Goal: Transaction & Acquisition: Purchase product/service

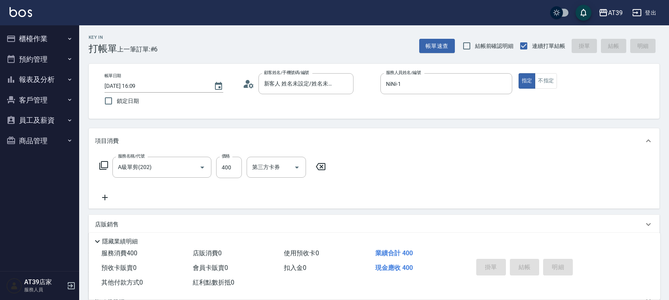
type input "2025/08/25 16:54"
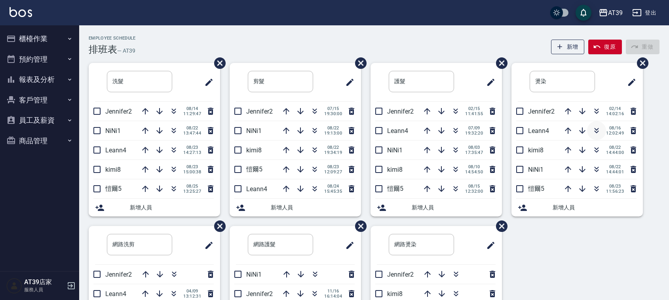
click at [597, 129] on icon "button" at bounding box center [597, 129] width 4 height 3
click at [39, 77] on button "報表及分析" at bounding box center [39, 79] width 73 height 21
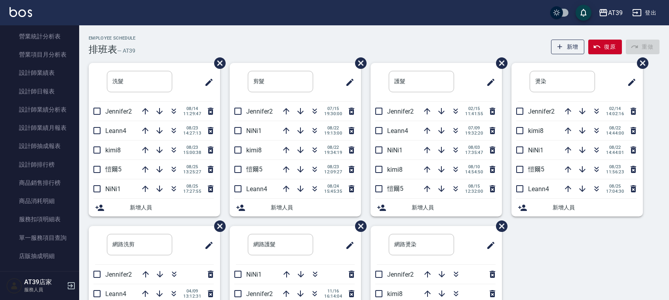
scroll to position [246, 0]
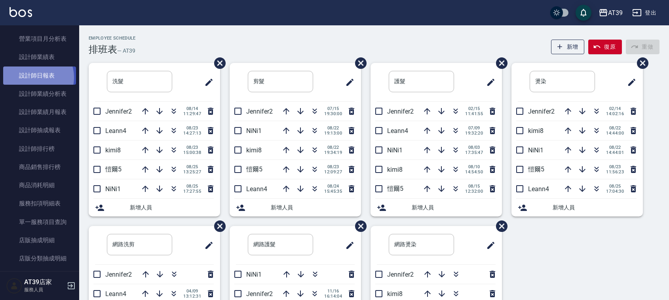
click at [34, 77] on link "設計師日報表" at bounding box center [39, 76] width 73 height 18
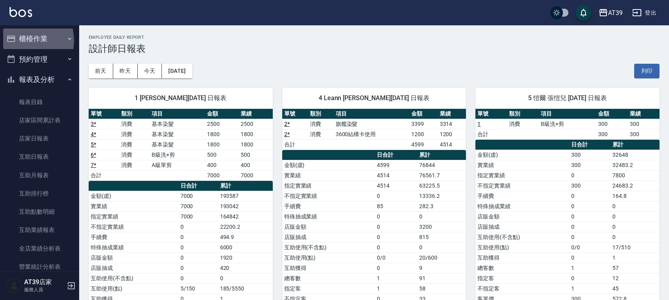
click at [23, 40] on button "櫃檯作業" at bounding box center [39, 39] width 73 height 21
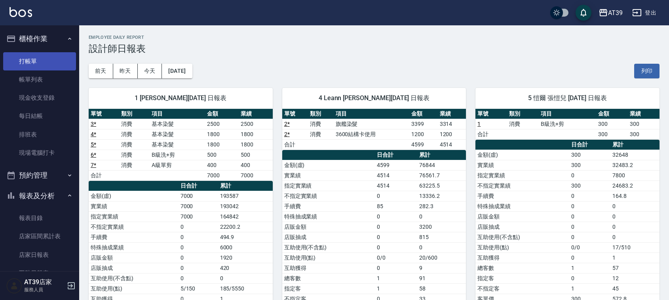
click at [25, 58] on link "打帳單" at bounding box center [39, 61] width 73 height 18
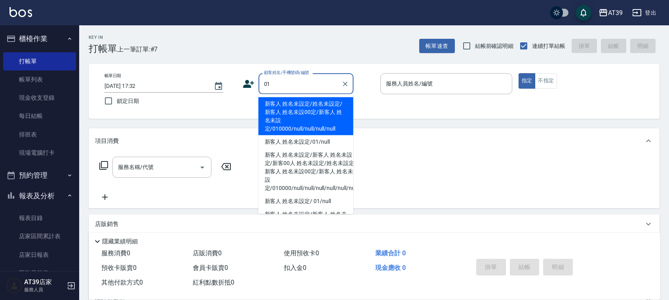
type input "新客人 姓名未設定/姓名未設定/新客人 姓名未設00定/新客人 姓名未設定/010000/null/null/null/null"
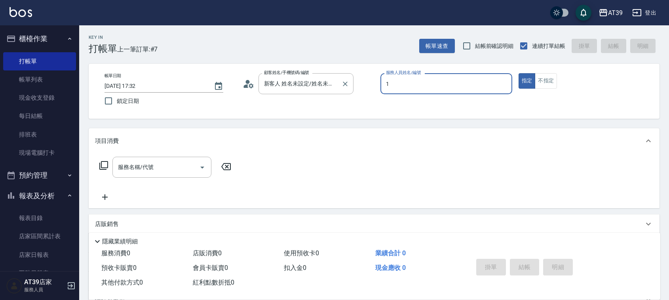
type input "NiNi-1"
type button "true"
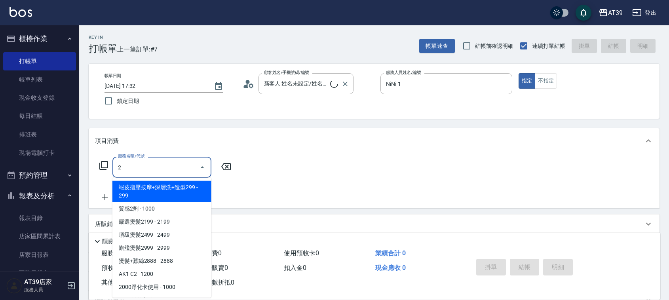
type input "20"
type input "新客人 姓名未設定/01/null"
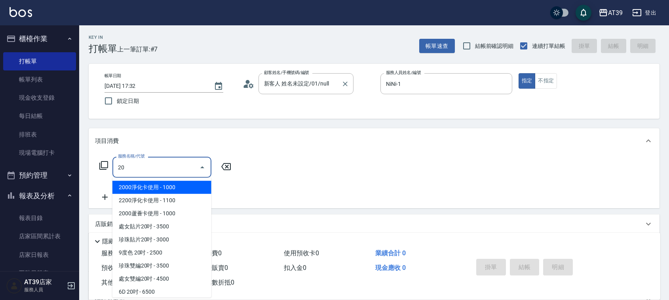
type input "203"
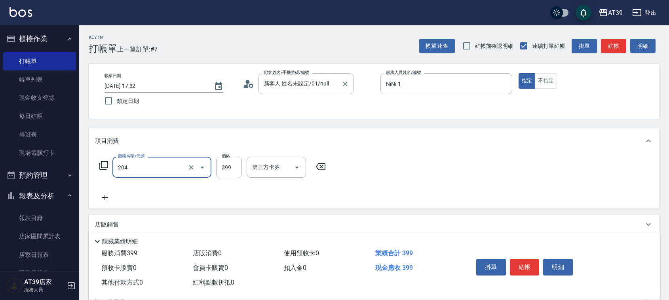
type input "A級洗+剪(204)"
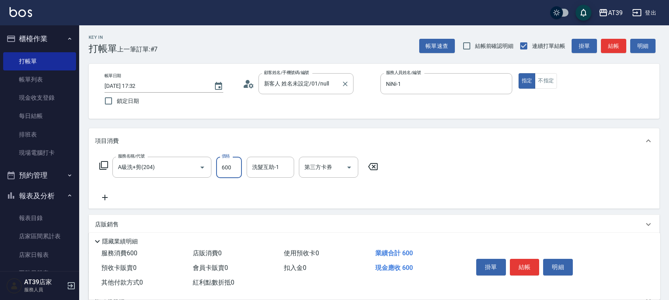
type input "600"
click at [619, 42] on button "結帳" at bounding box center [613, 46] width 25 height 15
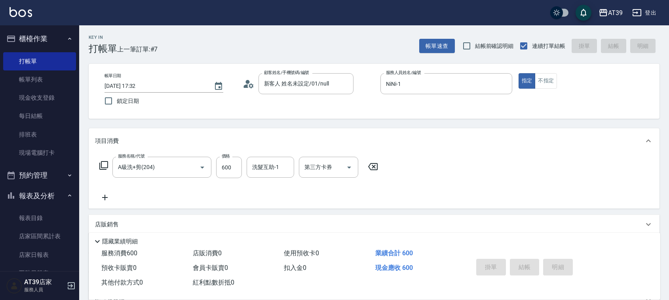
type input "[DATE] 17:33"
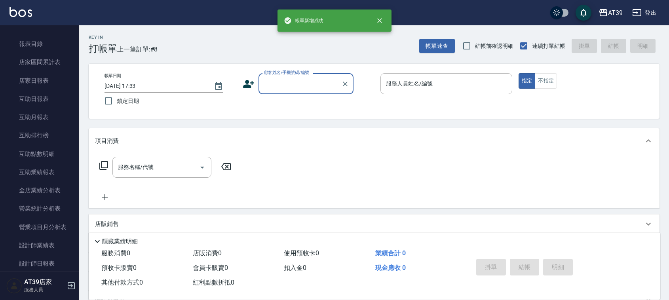
scroll to position [271, 0]
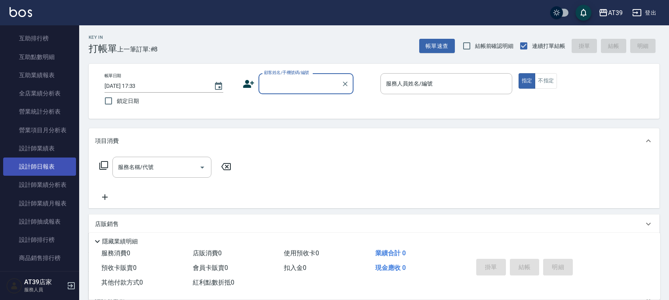
click at [54, 166] on link "設計師日報表" at bounding box center [39, 167] width 73 height 18
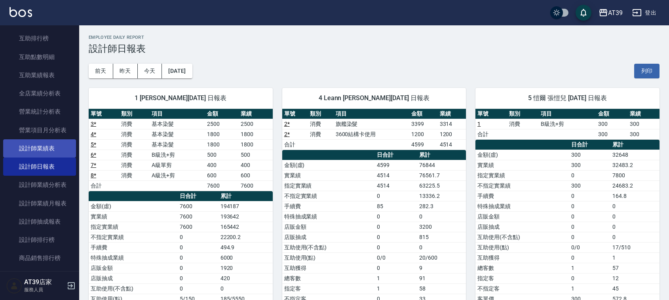
drag, startPoint x: 54, startPoint y: 167, endPoint x: 4, endPoint y: 151, distance: 52.0
drag, startPoint x: 4, startPoint y: 151, endPoint x: 70, endPoint y: 140, distance: 66.3
click at [70, 140] on link "設計師業績表" at bounding box center [39, 148] width 73 height 18
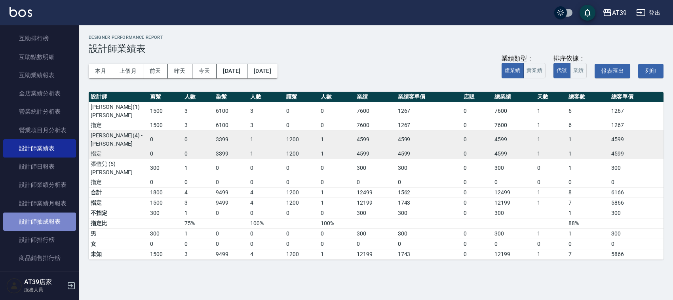
click at [54, 225] on link "設計師抽成報表" at bounding box center [39, 222] width 73 height 18
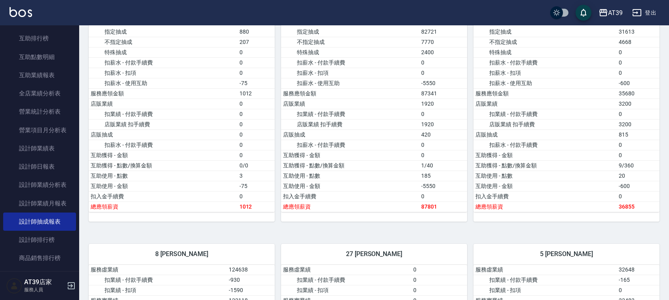
drag, startPoint x: 389, startPoint y: 153, endPoint x: 387, endPoint y: 227, distance: 73.3
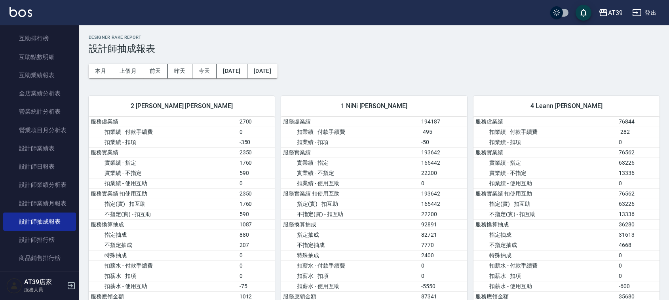
drag, startPoint x: 387, startPoint y: 227, endPoint x: 365, endPoint y: 141, distance: 88.0
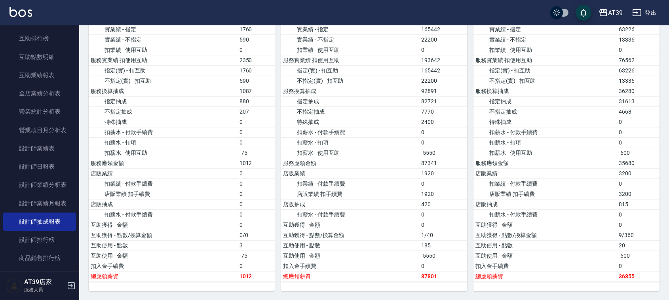
scroll to position [141, 0]
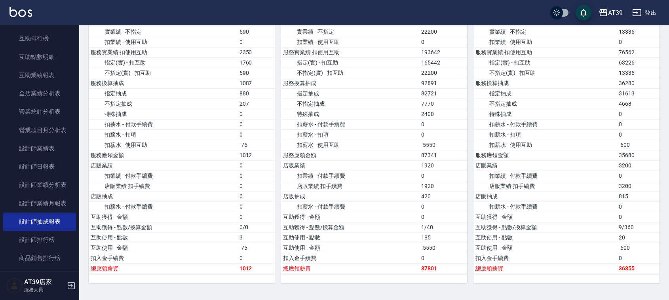
drag, startPoint x: 364, startPoint y: 174, endPoint x: 364, endPoint y: 190, distance: 16.2
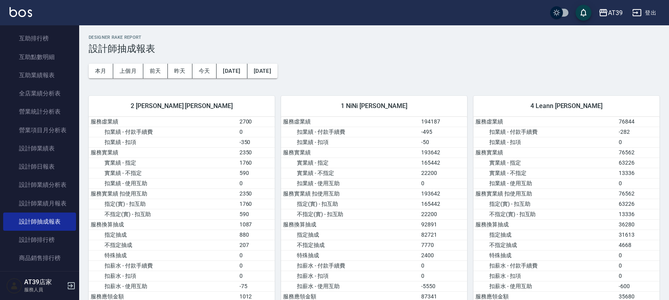
drag, startPoint x: 364, startPoint y: 190, endPoint x: 240, endPoint y: 129, distance: 138.3
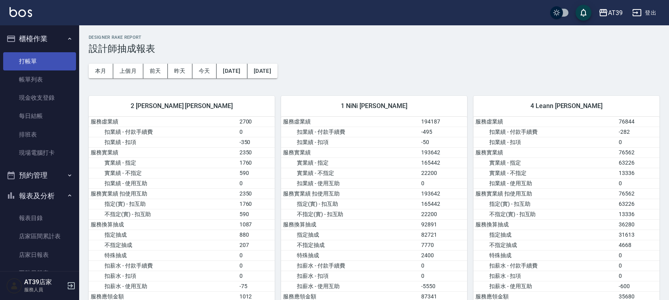
click at [34, 60] on link "打帳單" at bounding box center [39, 61] width 73 height 18
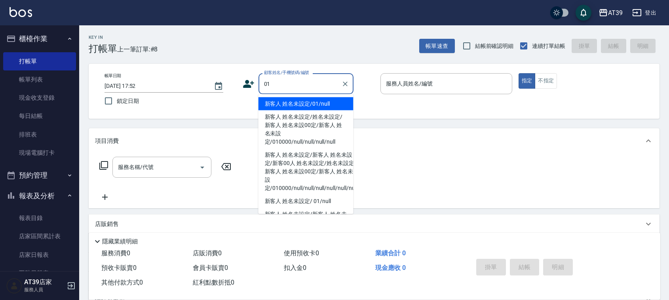
type input "新客人 姓名未設定/01/null"
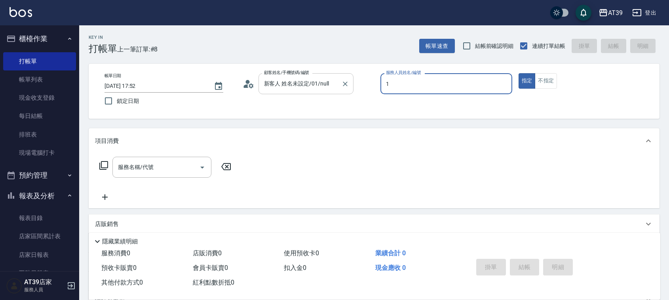
type input "NiNi-1"
type button "true"
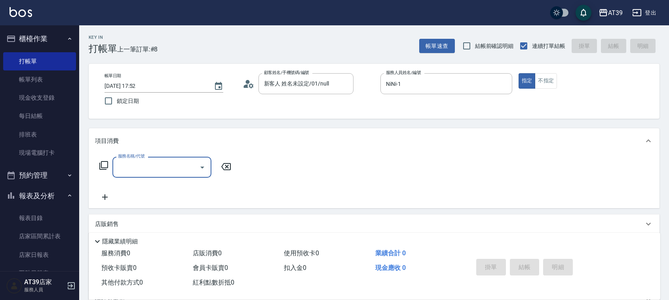
click at [102, 163] on icon at bounding box center [104, 166] width 10 height 10
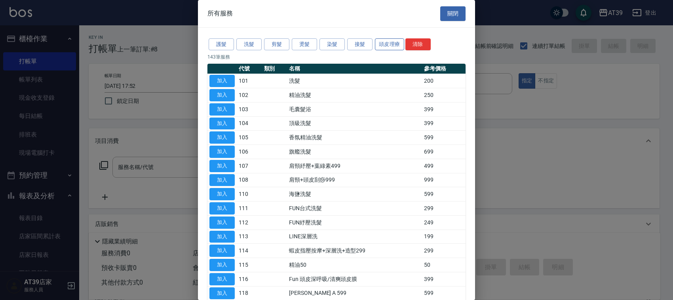
click at [384, 48] on button "頭皮理療" at bounding box center [389, 44] width 29 height 12
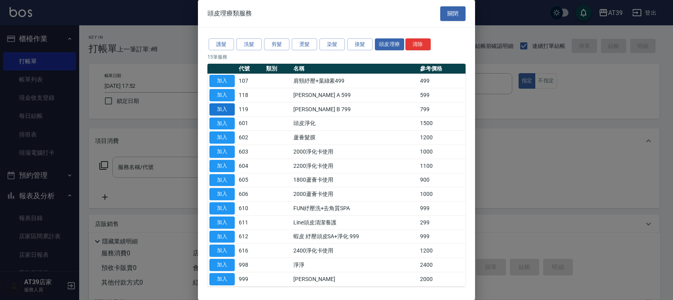
click at [221, 110] on button "加入" at bounding box center [222, 109] width 25 height 12
type input "[PERSON_NAME] B 799(119)"
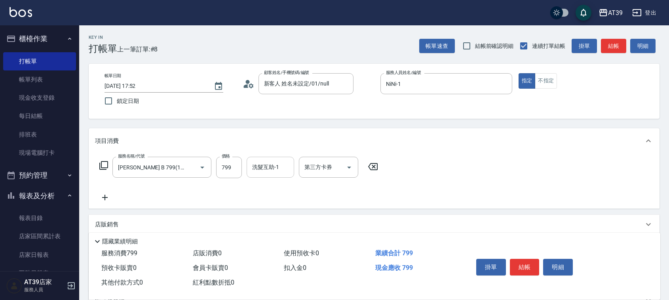
click at [288, 170] on input "洗髮互助-1" at bounding box center [270, 167] width 40 height 14
type input "饅頭-87"
click at [540, 82] on button "不指定" at bounding box center [546, 80] width 22 height 15
click at [616, 46] on button "結帳" at bounding box center [613, 46] width 25 height 15
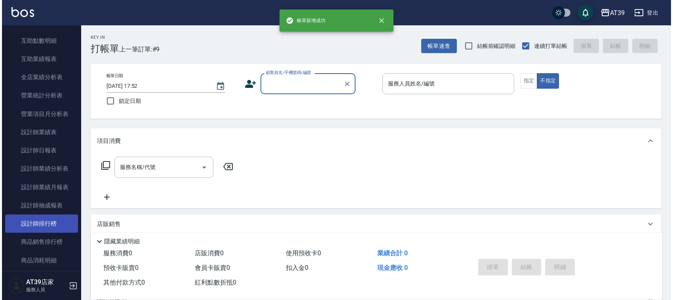
scroll to position [295, 0]
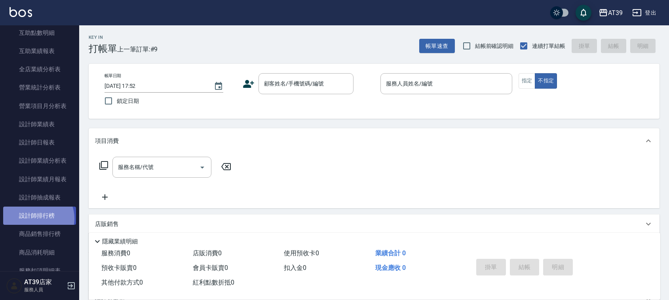
click at [35, 219] on link "設計師排行榜" at bounding box center [39, 216] width 73 height 18
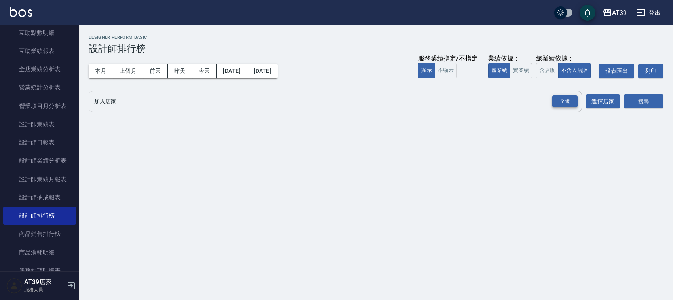
click at [556, 99] on div "全選" at bounding box center [564, 101] width 25 height 12
click at [657, 100] on button "搜尋" at bounding box center [644, 102] width 40 height 15
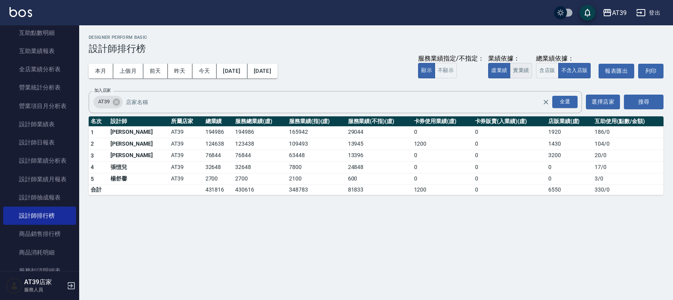
click at [528, 71] on button "實業績" at bounding box center [521, 70] width 22 height 15
